Goal: Transaction & Acquisition: Purchase product/service

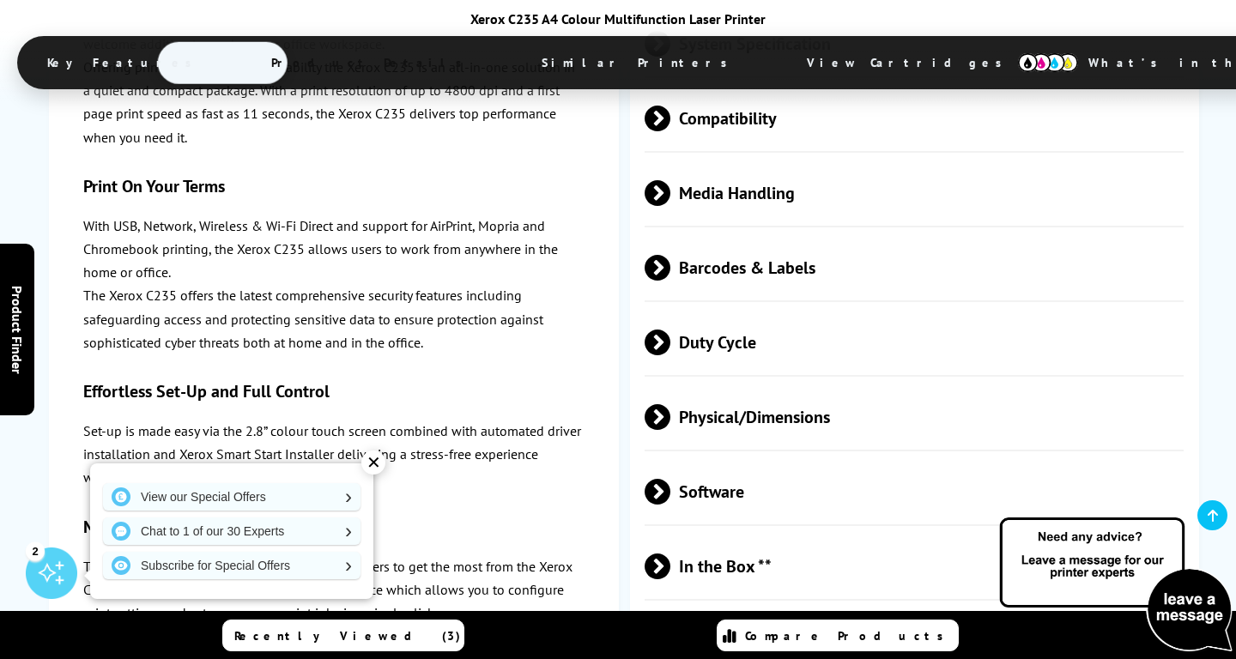
scroll to position [4678, 0]
click at [670, 404] on span at bounding box center [670, 417] width 0 height 26
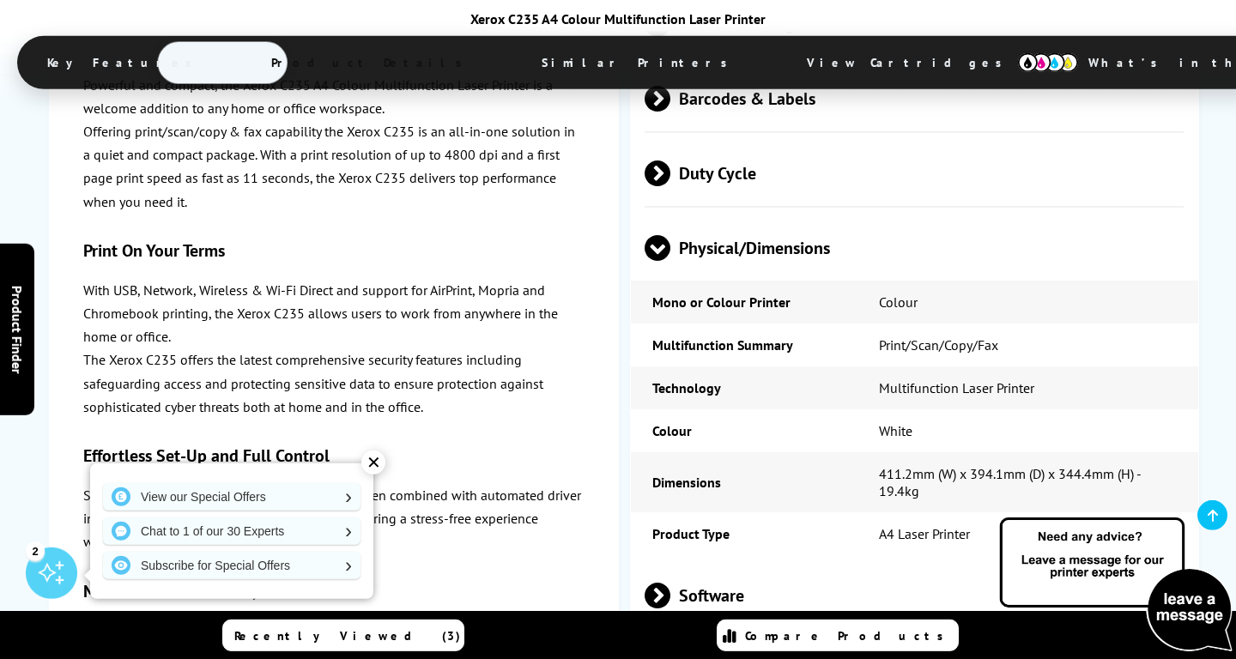
scroll to position [4849, 0]
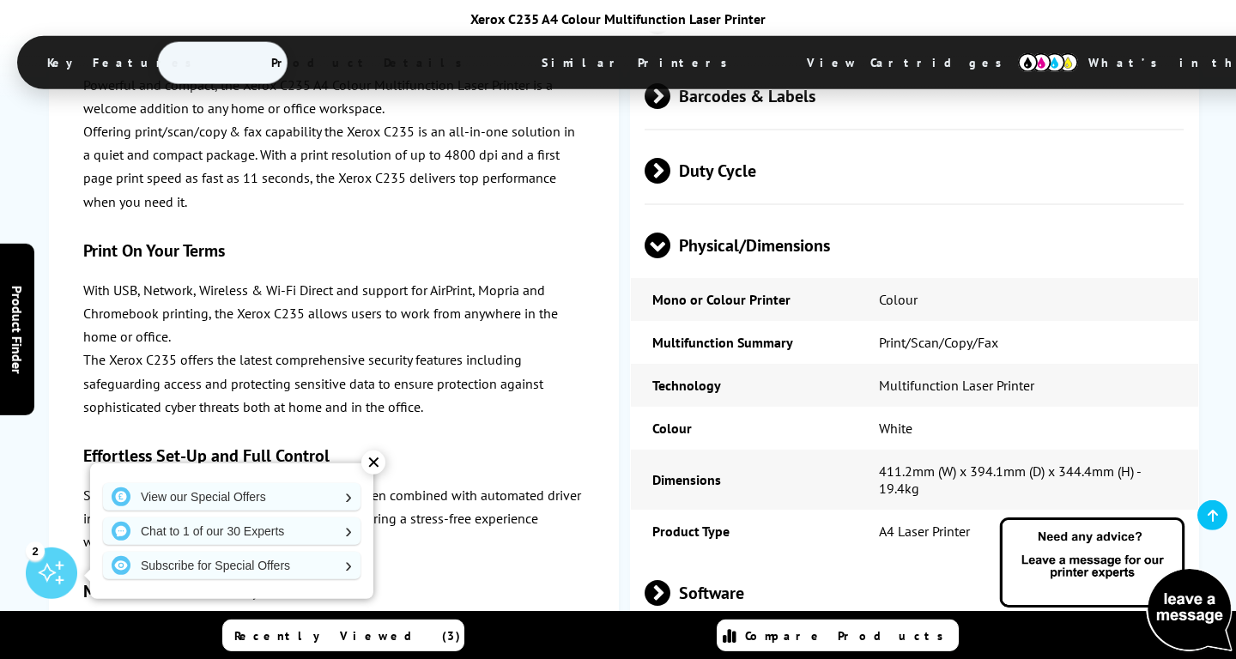
click at [1080, 450] on td "411.2mm (W) x 394.1mm (D) x 344.4mm (H) - 19.4kg" at bounding box center [1027, 480] width 341 height 60
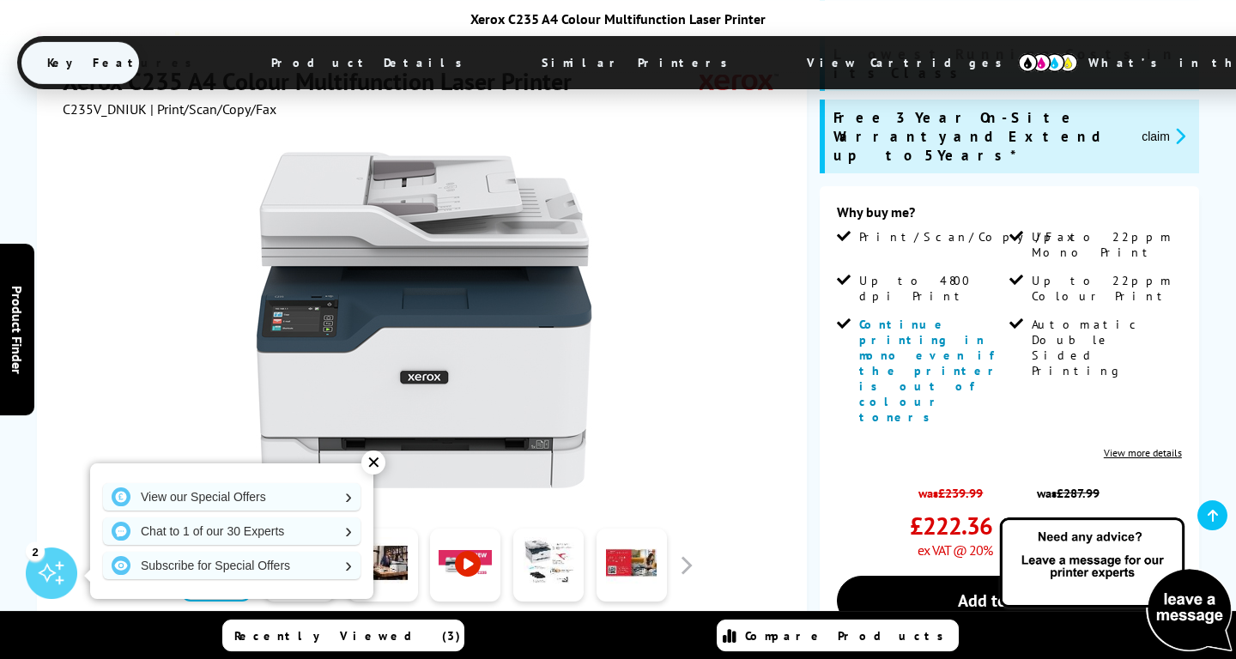
scroll to position [346, 0]
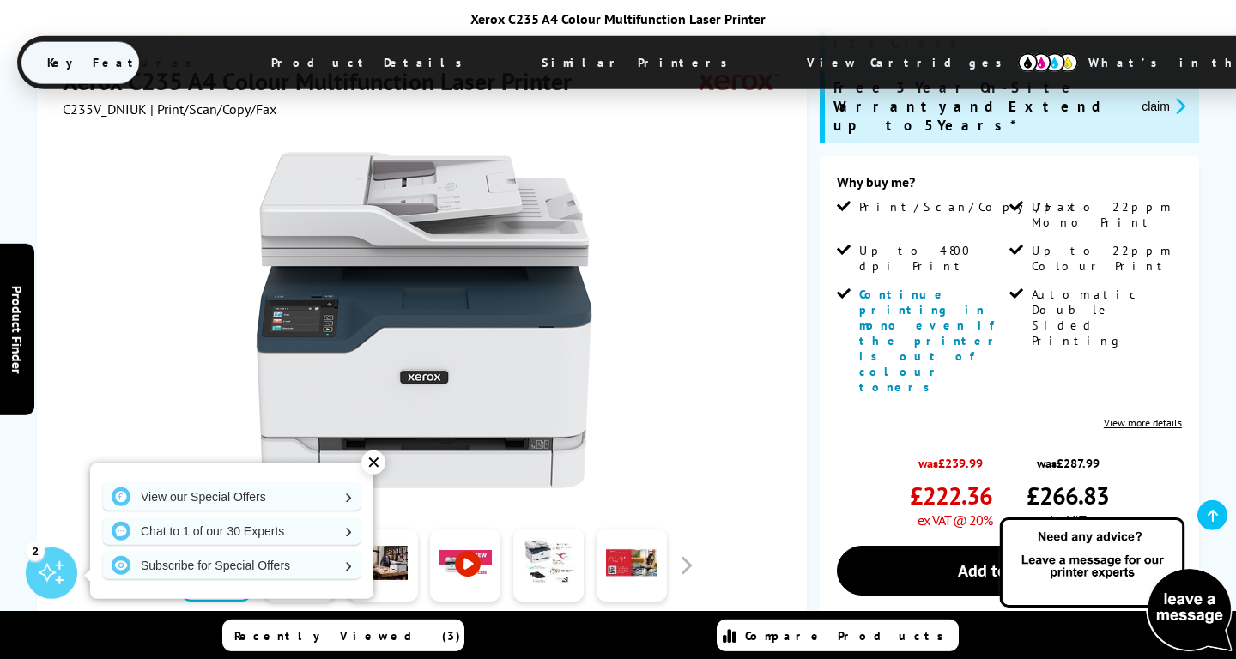
click at [1202, 365] on div "SALE - Save 7% Best Seller Xerox C235 A4 Colour Multifunction Laser Printer C23…" at bounding box center [618, 443] width 1236 height 1093
click at [1213, 185] on div "SALE - Save 7% Best Seller Xerox C235 A4 Colour Multifunction Laser Printer C23…" at bounding box center [618, 443] width 1236 height 1093
click at [1208, 216] on div "SALE - Save 7% Best Seller Xerox C235 A4 Colour Multifunction Laser Printer C23…" at bounding box center [618, 443] width 1236 height 1093
click at [7, 481] on div "SALE - Save 7% Best Seller Xerox C235 A4 Colour Multifunction Laser Printer C23…" at bounding box center [618, 443] width 1236 height 1093
